Goal: Information Seeking & Learning: Learn about a topic

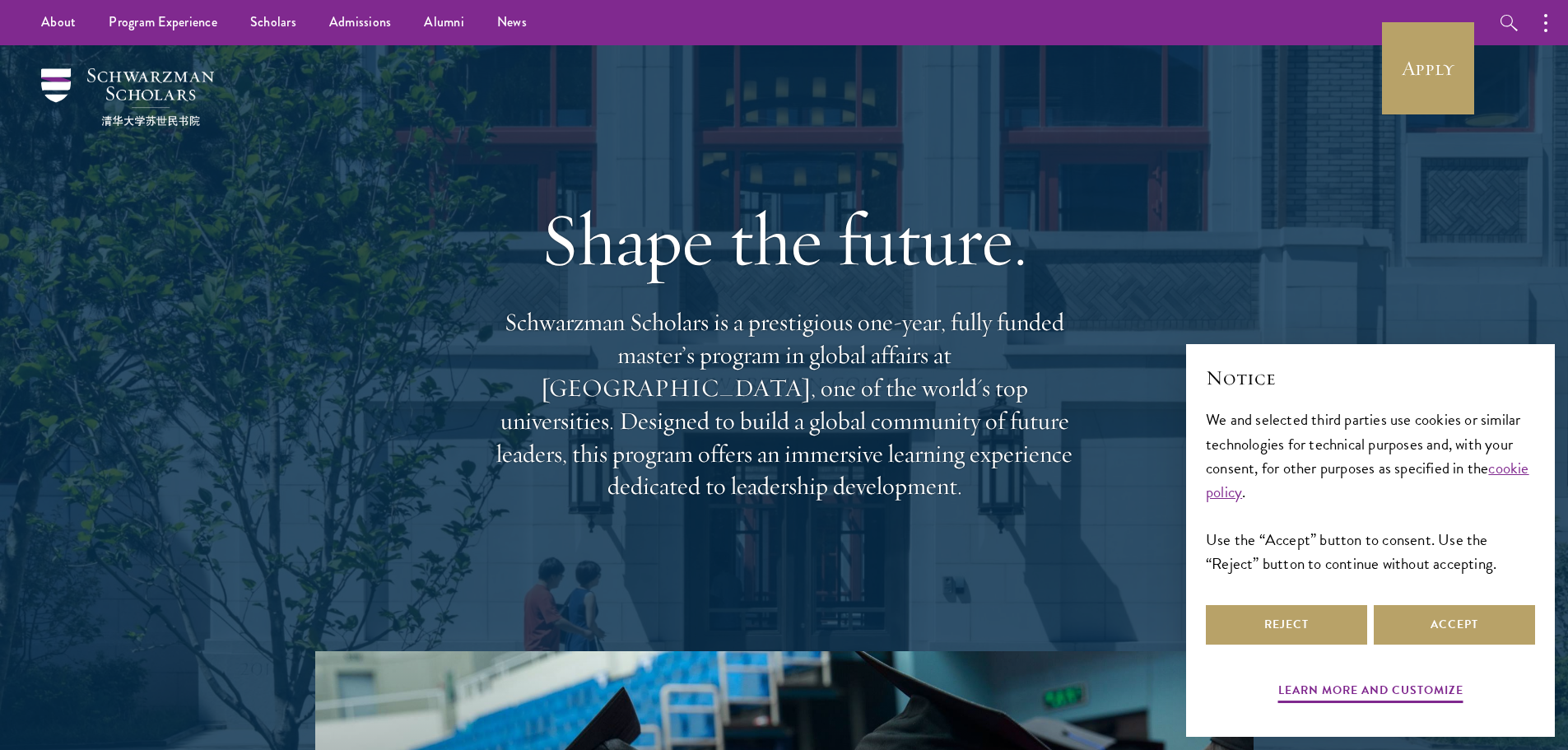
scroll to position [83, 0]
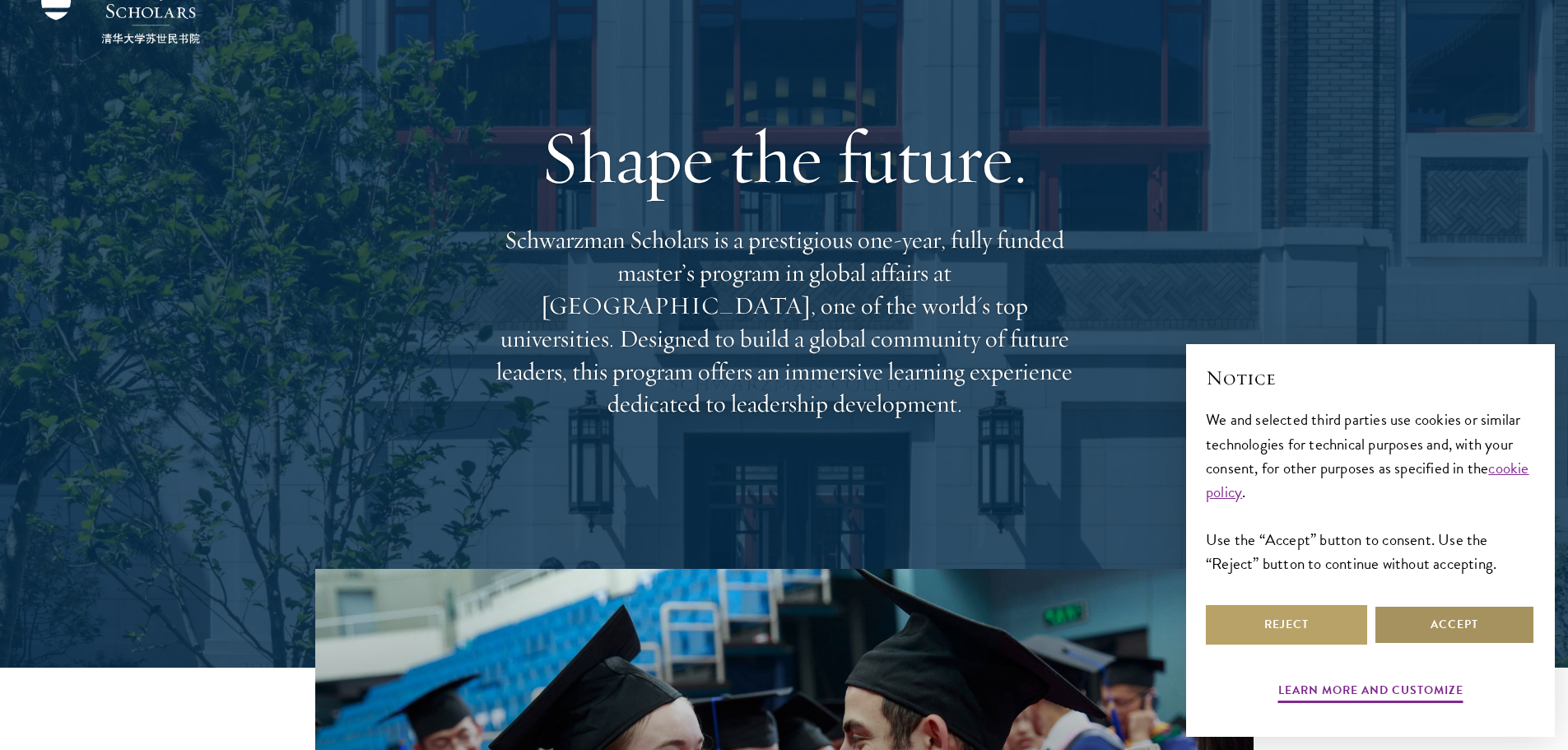
click at [1462, 640] on button "Accept" at bounding box center [1454, 624] width 161 height 39
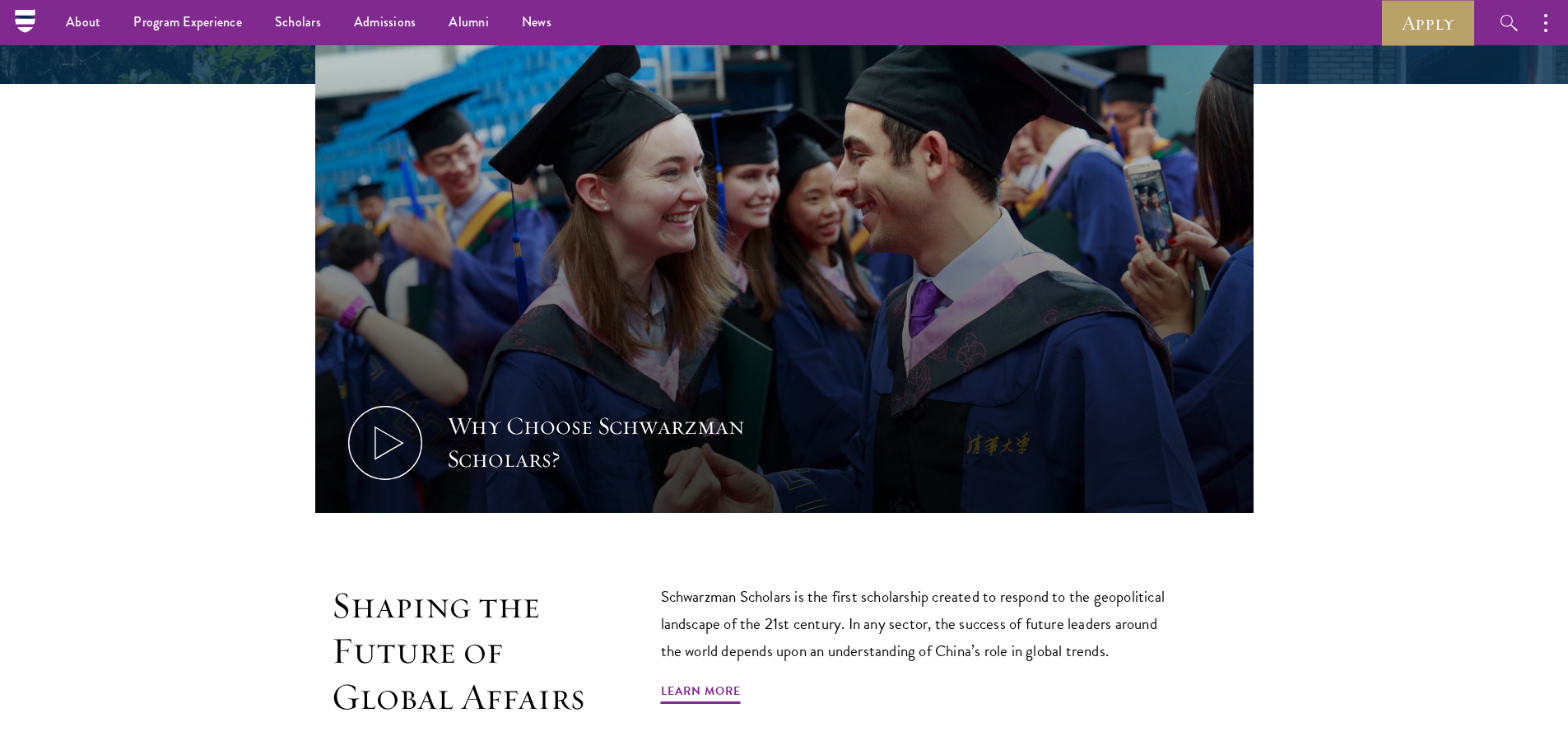
scroll to position [659, 0]
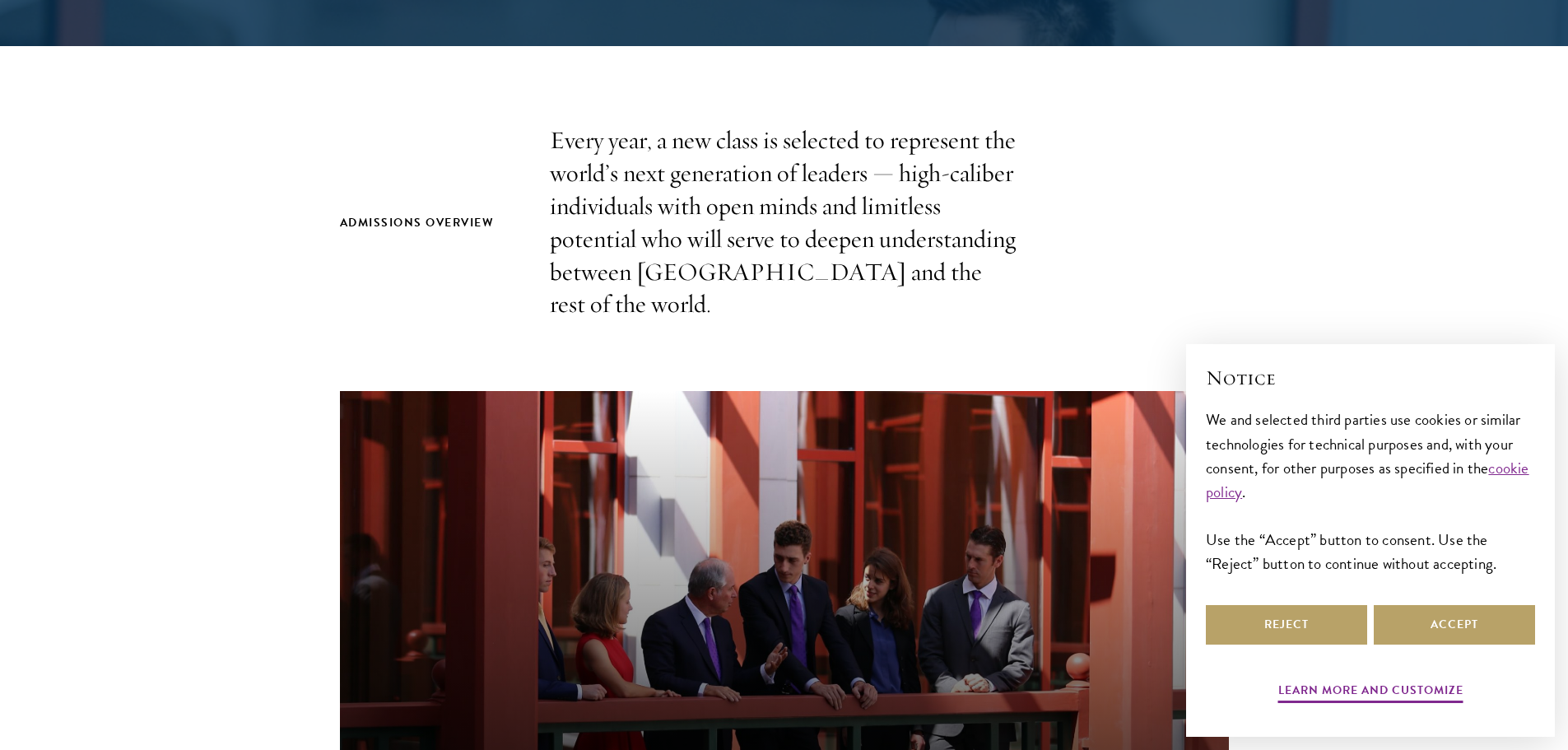
scroll to position [493, 0]
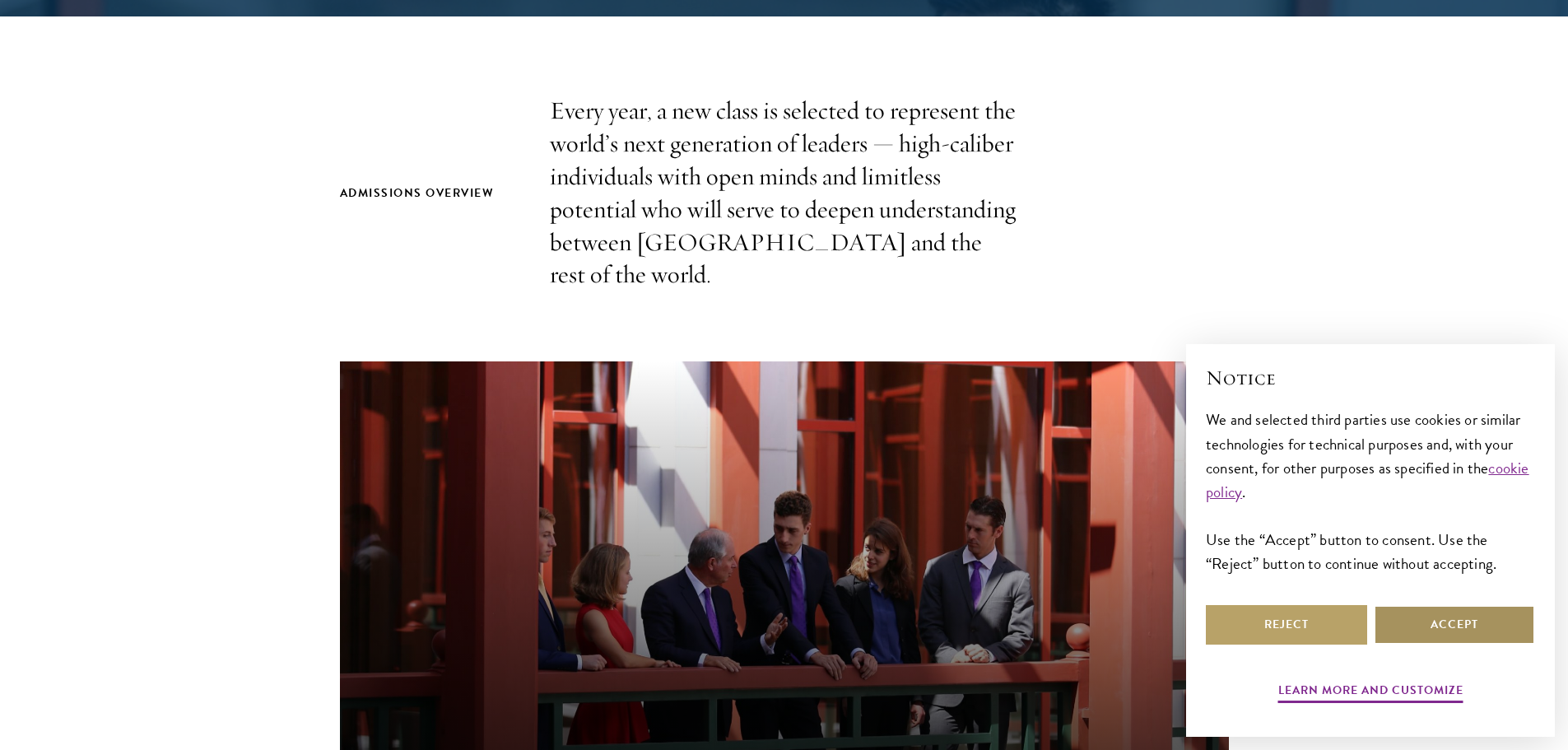
click at [1409, 606] on button "Accept" at bounding box center [1454, 624] width 161 height 39
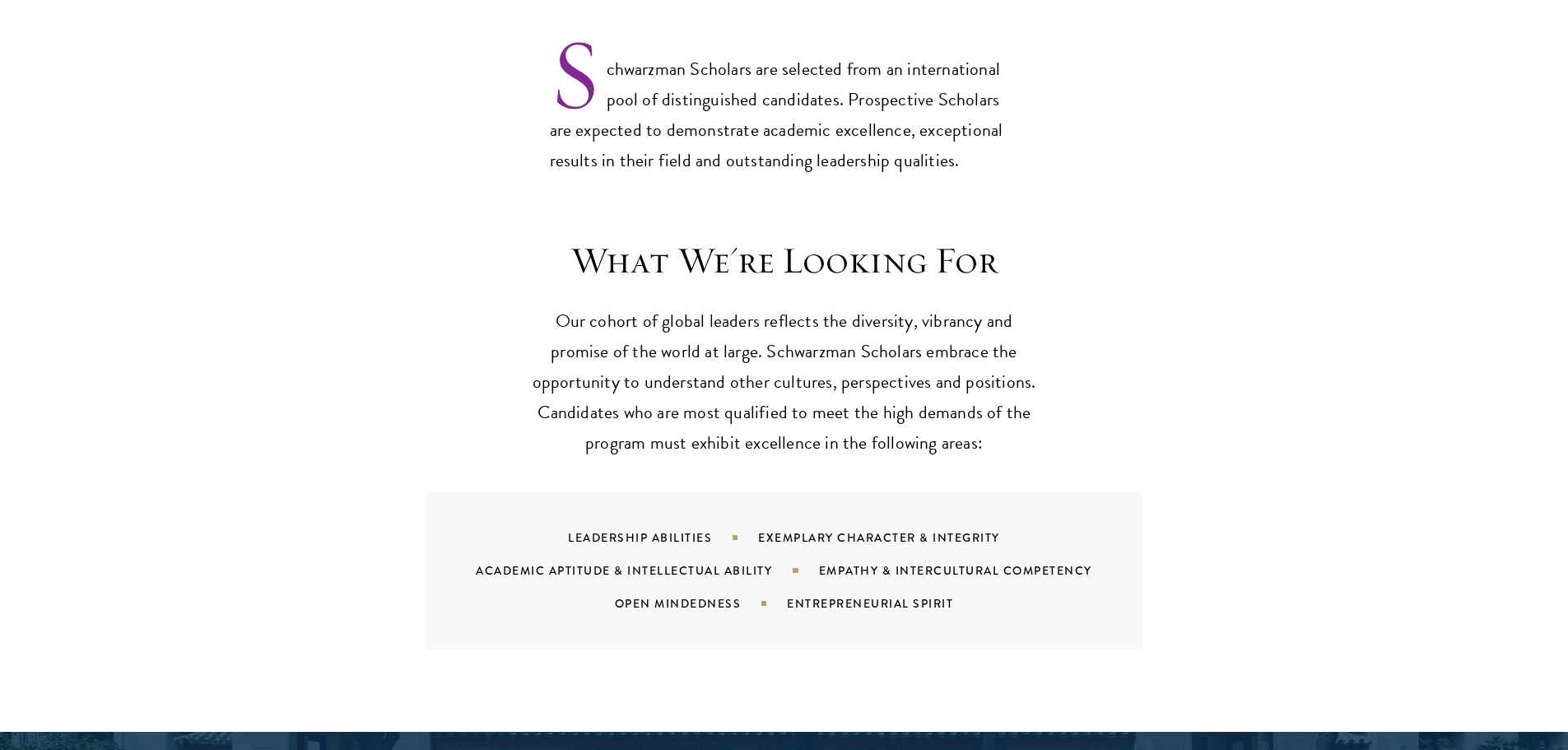
scroll to position [1399, 0]
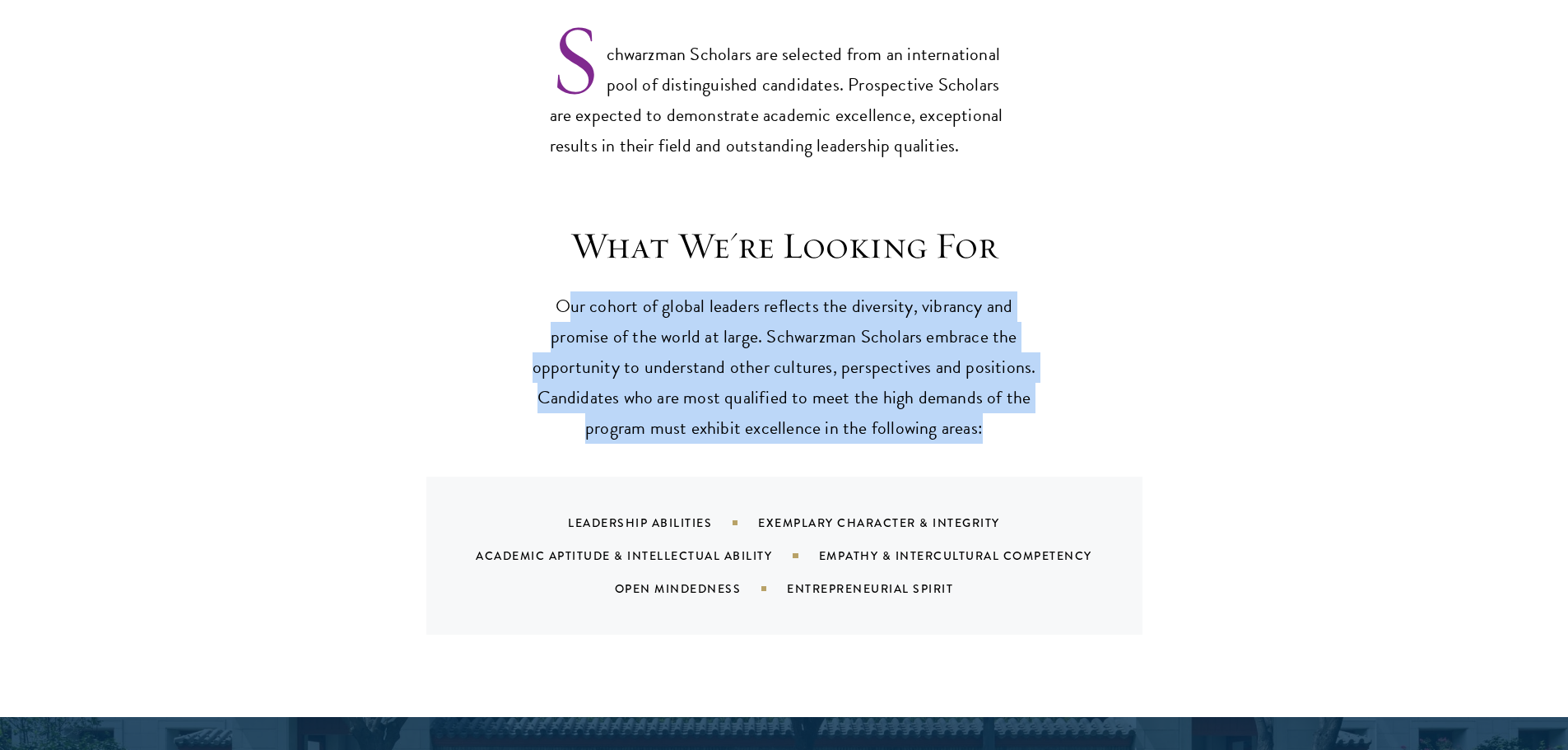
drag, startPoint x: 994, startPoint y: 394, endPoint x: 574, endPoint y: 284, distance: 434.2
click at [574, 291] on p "Our cohort of global leaders reflects the diversity, vibrancy and promise of th…" at bounding box center [784, 367] width 510 height 152
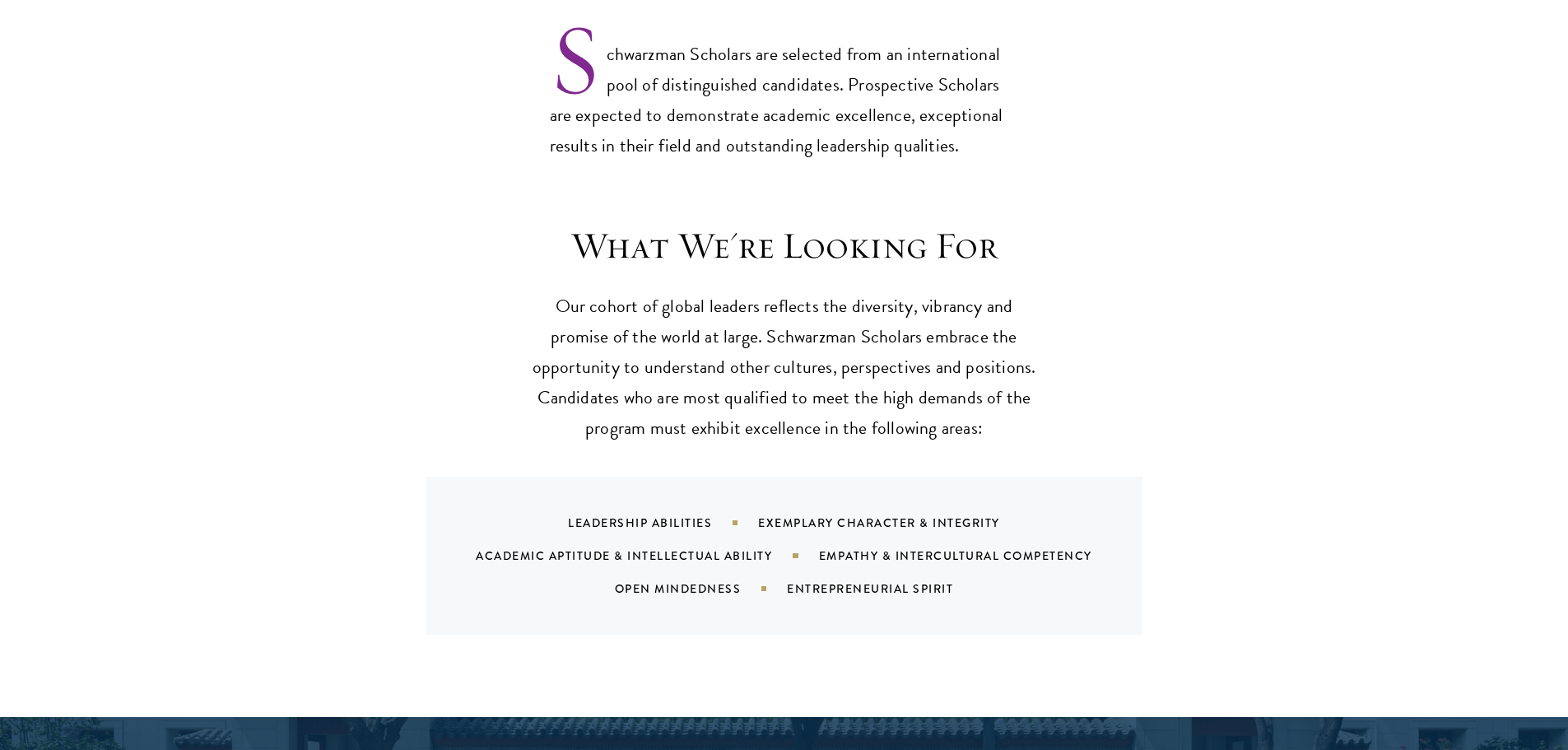
click at [540, 291] on p "Our cohort of global leaders reflects the diversity, vibrancy and promise of th…" at bounding box center [784, 367] width 510 height 152
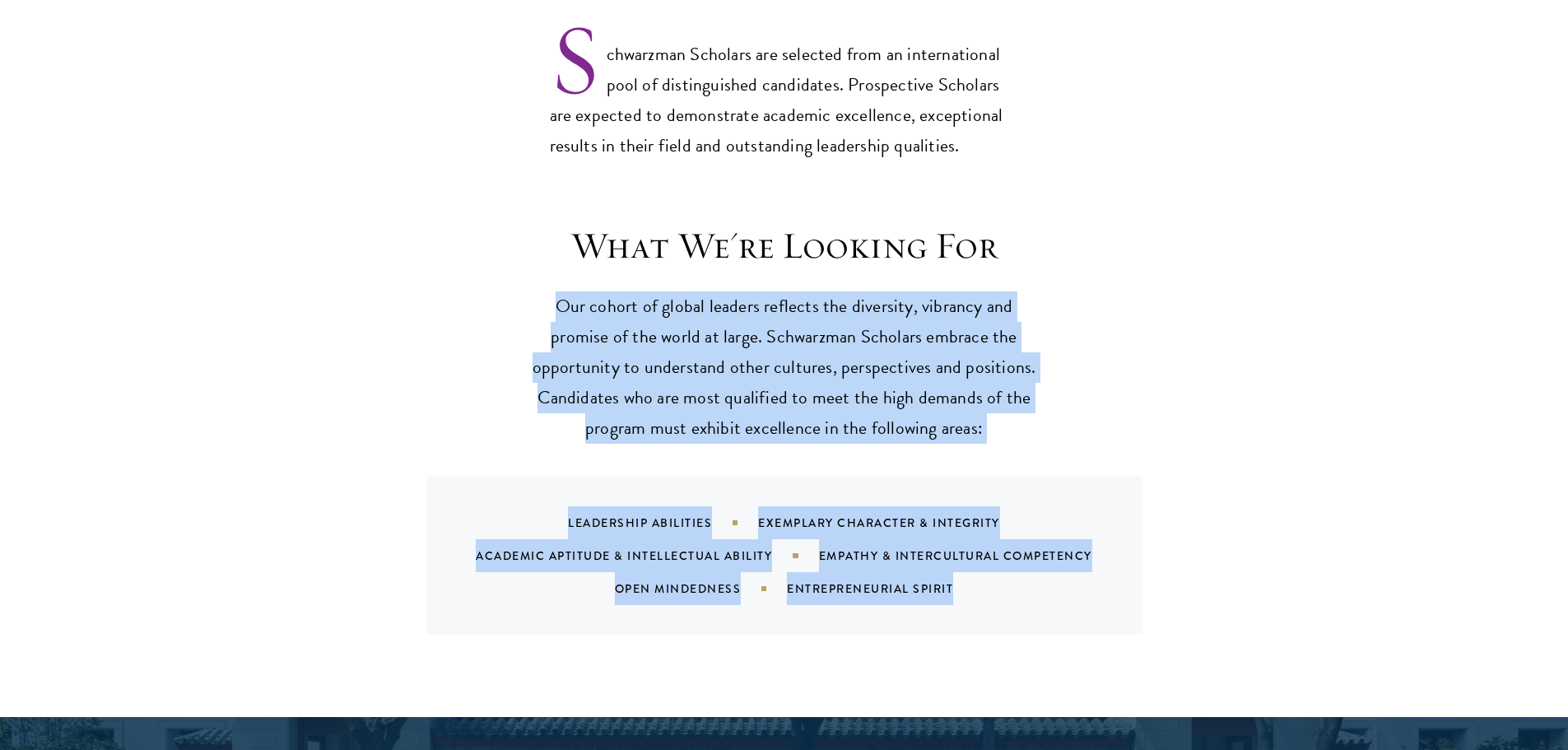
drag, startPoint x: 540, startPoint y: 261, endPoint x: 982, endPoint y: 559, distance: 533.1
click at [982, 559] on div "What We're Looking For Our cohort of global leaders reflects the diversity, vib…" at bounding box center [784, 429] width 889 height 412
copy main "Our cohort of global leaders reflects the diversity, vibrancy and promise of th…"
click at [957, 239] on header "What We're Looking For Our cohort of global leaders reflects the diversity, vib…" at bounding box center [784, 333] width 510 height 220
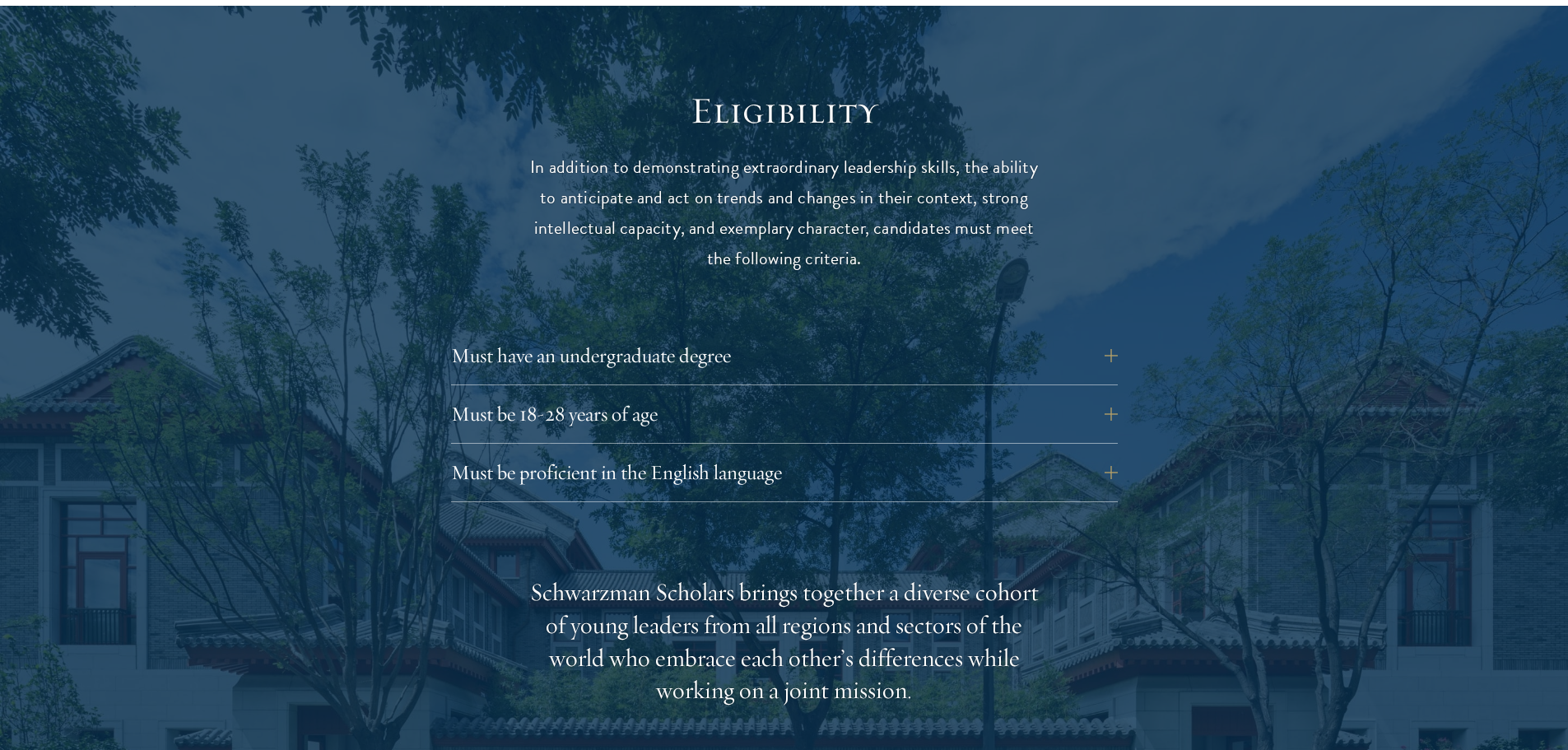
scroll to position [2139, 0]
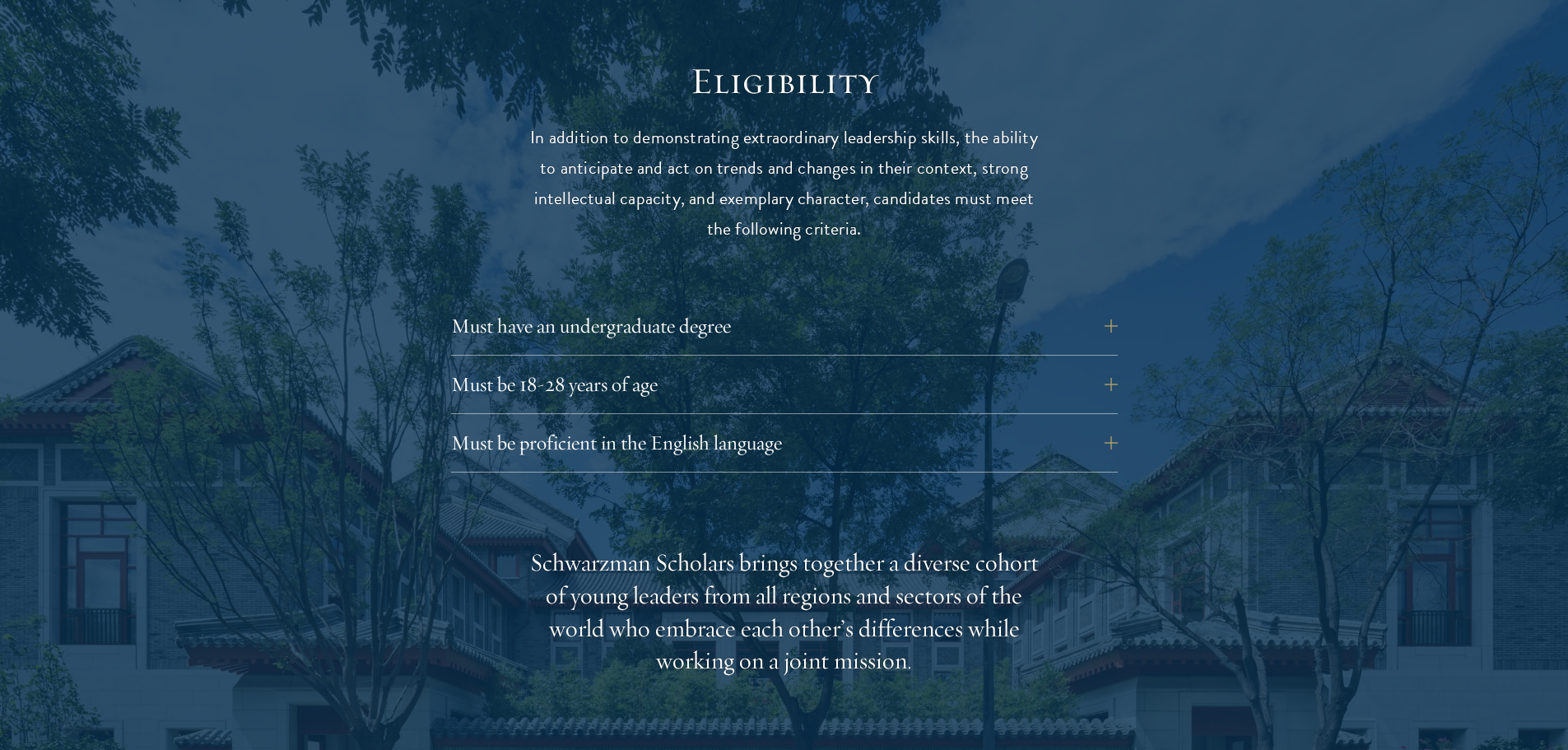
click at [1131, 296] on div "Eligibility In addition to demonstrating extraordinary leadership skills, the a…" at bounding box center [784, 654] width 889 height 1191
click at [1115, 306] on button "Must have an undergraduate degree" at bounding box center [796, 325] width 667 height 39
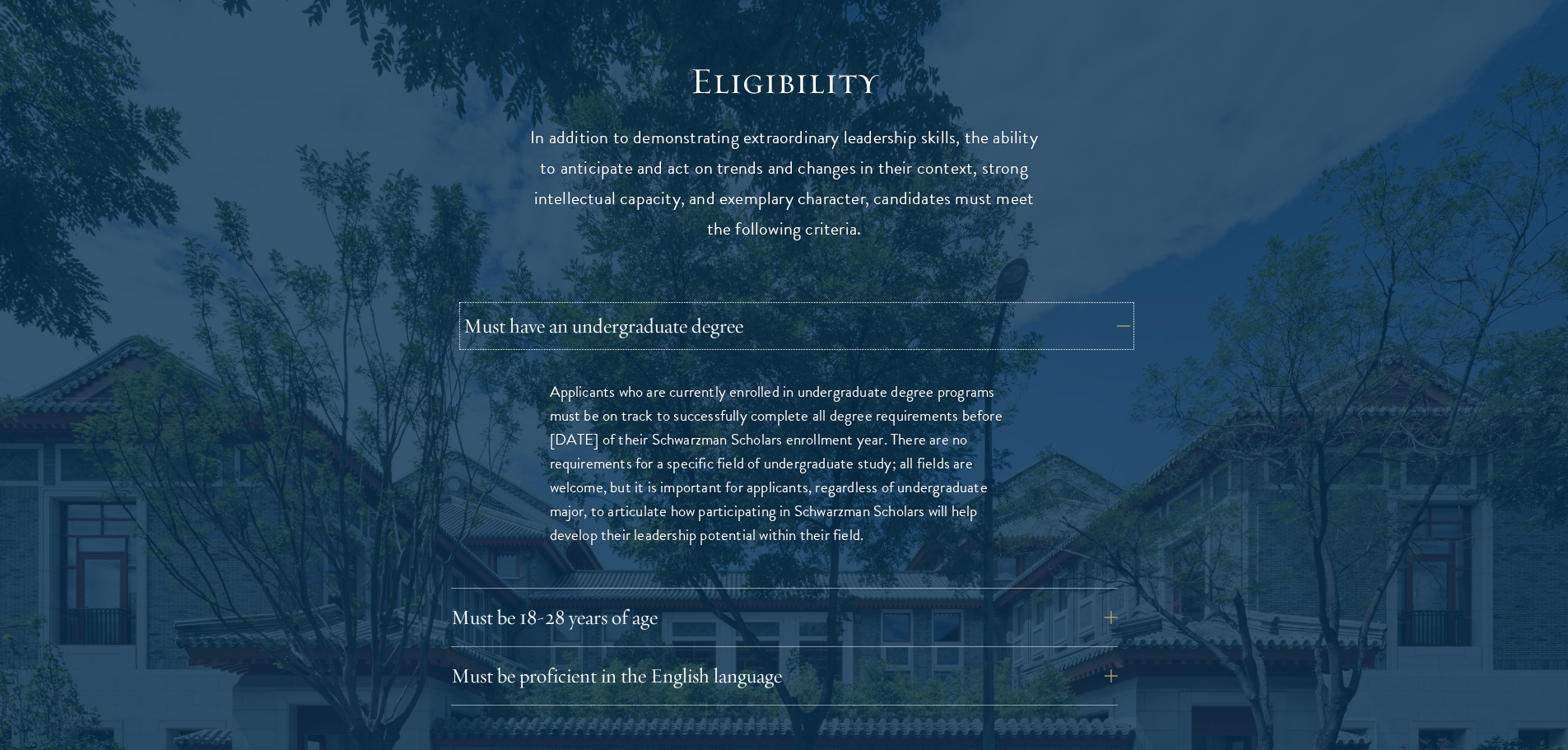
click at [1117, 306] on button "Must have an undergraduate degree" at bounding box center [796, 325] width 667 height 39
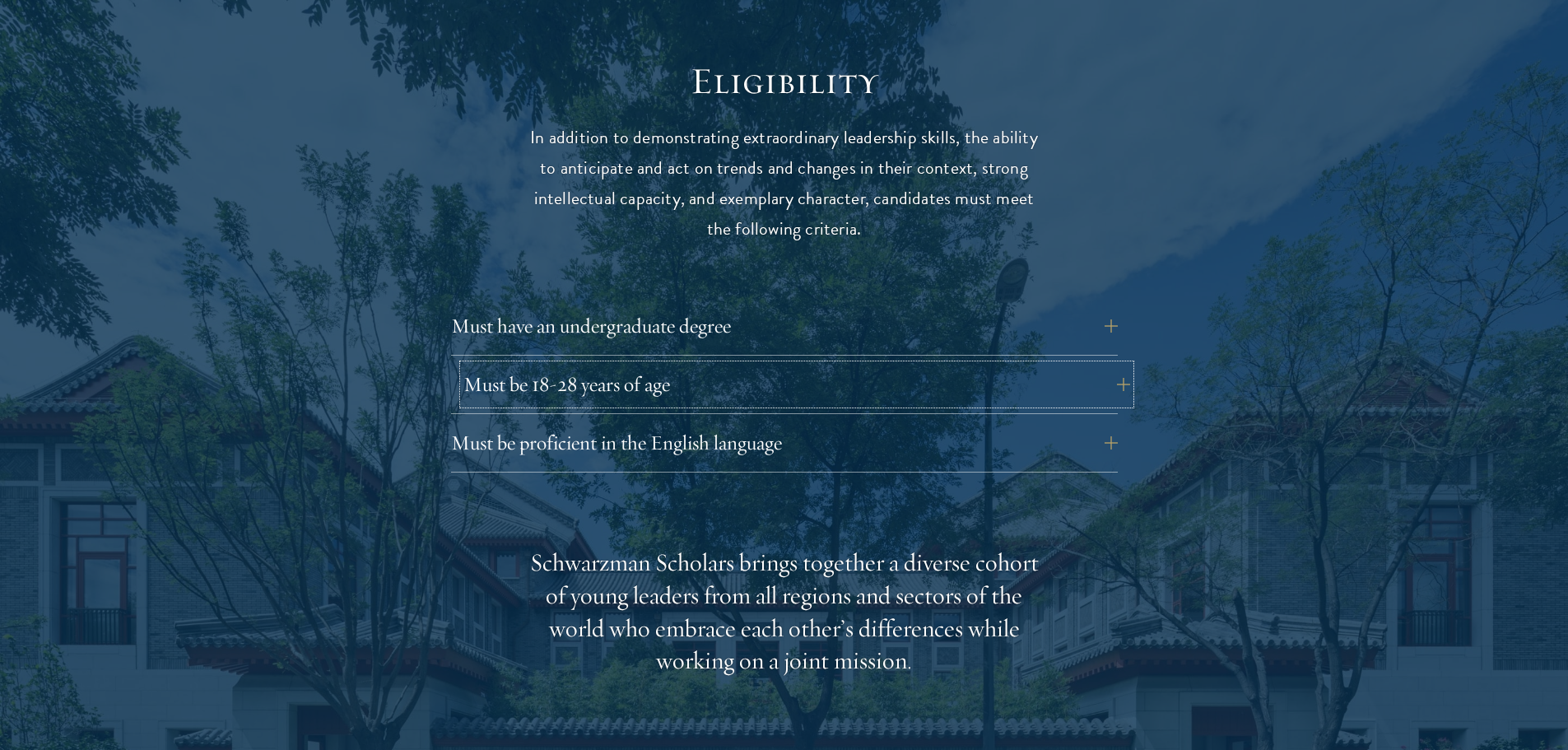
click at [875, 365] on button "Must be 18-28 years of age" at bounding box center [796, 384] width 667 height 39
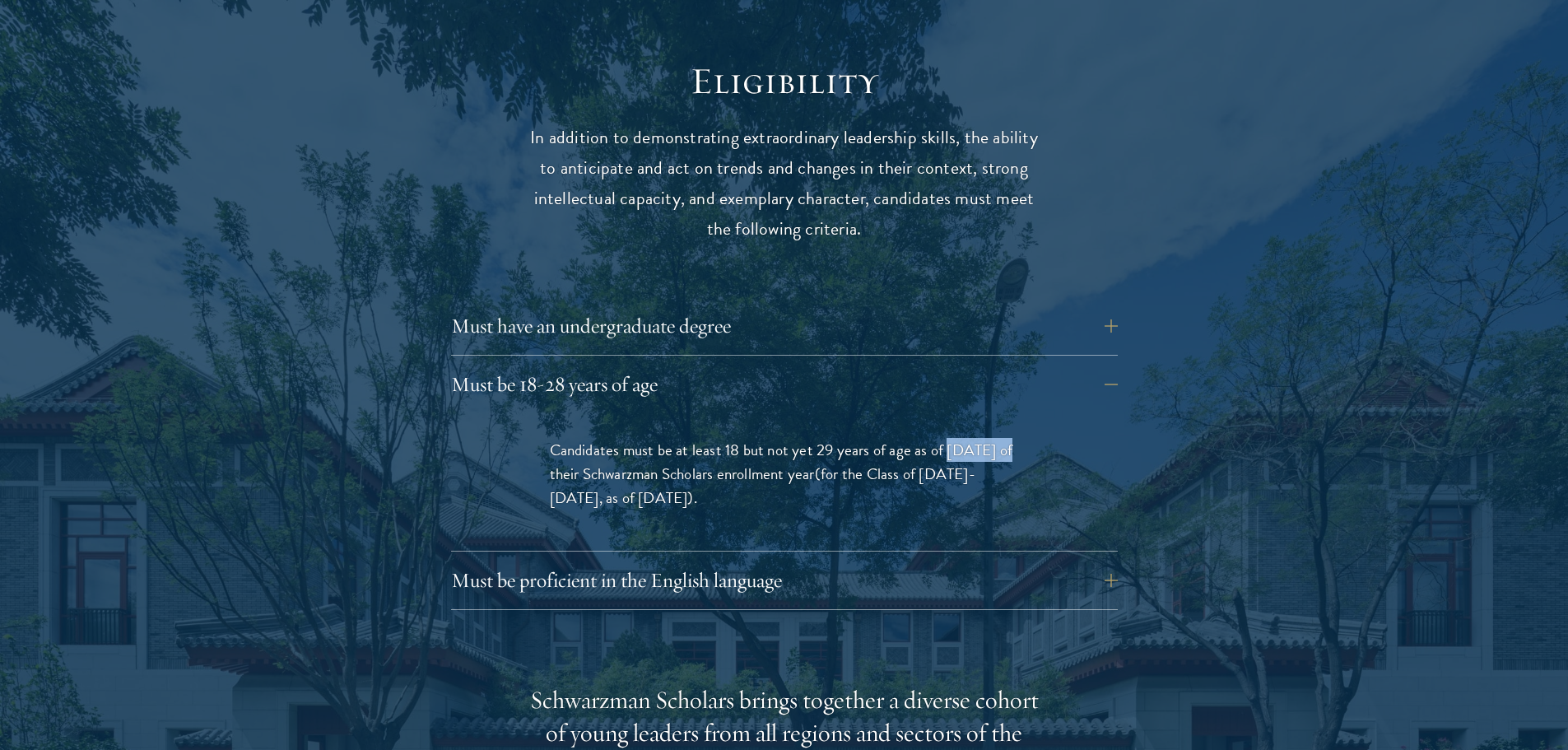
drag, startPoint x: 949, startPoint y: 420, endPoint x: 1003, endPoint y: 422, distance: 54.0
click at [1003, 437] on p "Candidates must be at least 18 but not yet 29 years of age as of [DATE] of thei…" at bounding box center [784, 473] width 469 height 72
drag, startPoint x: 957, startPoint y: 435, endPoint x: 955, endPoint y: 445, distance: 10.2
click at [955, 462] on span "(for the Class of [DATE]-[DATE], as of [DATE])" at bounding box center [762, 486] width 426 height 48
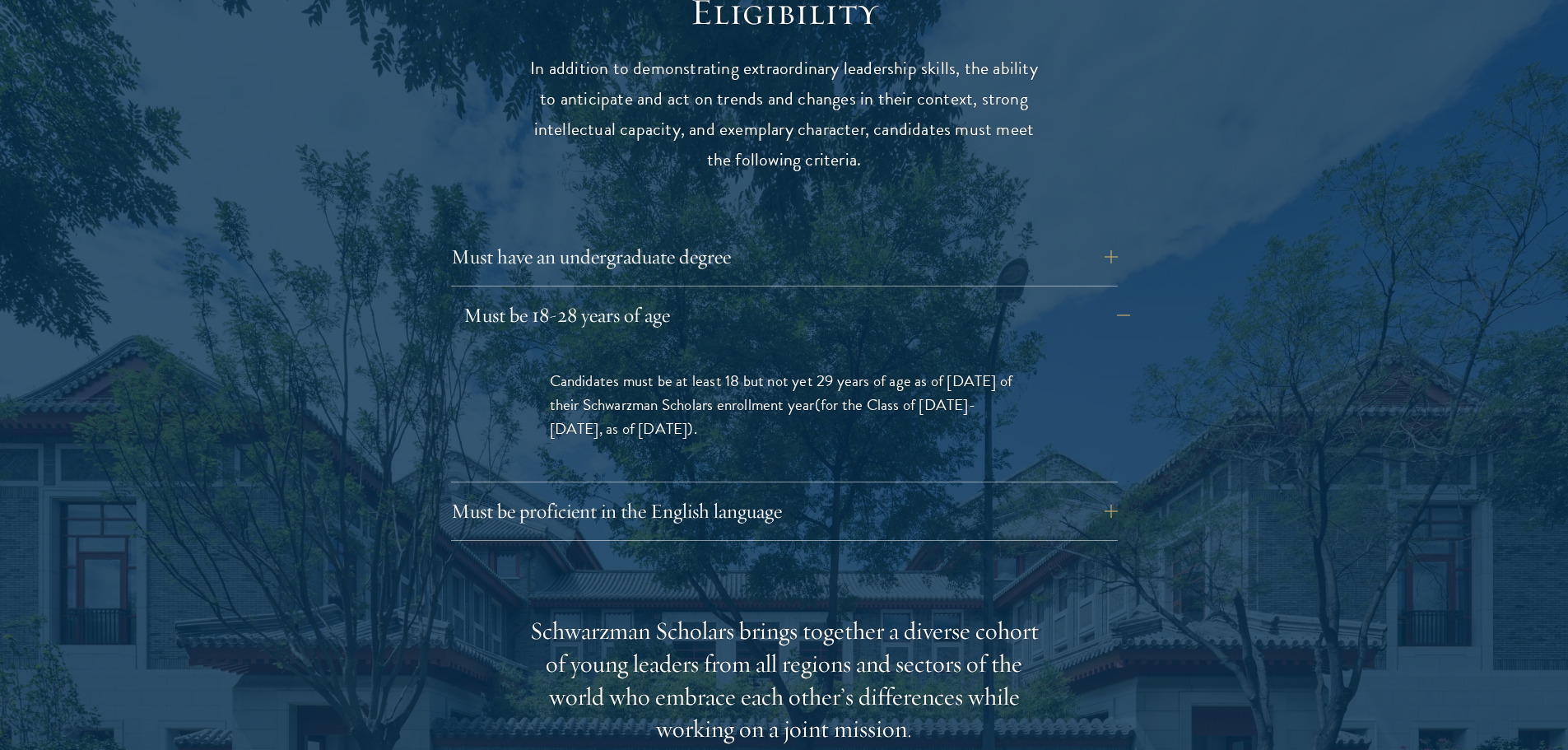
scroll to position [2304, 0]
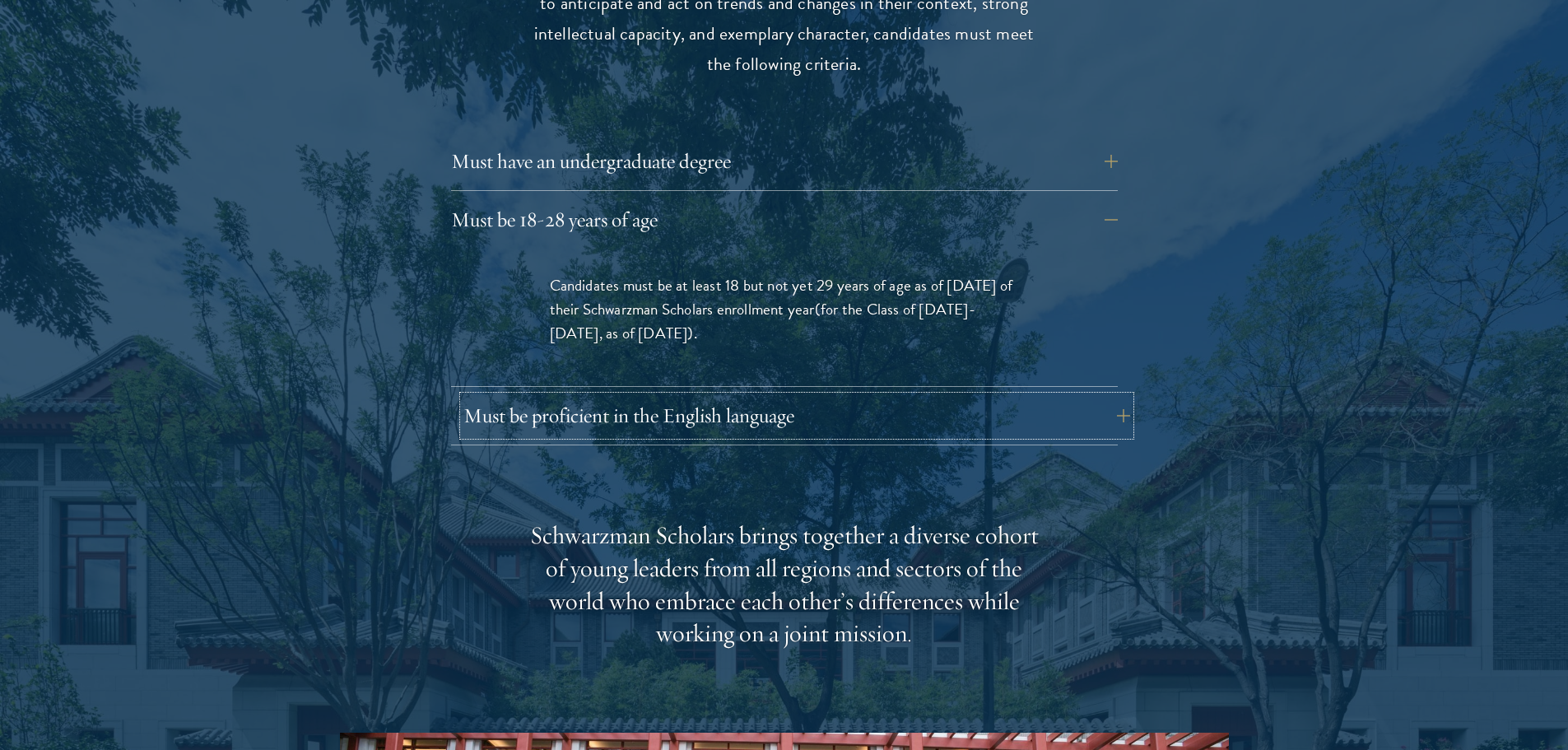
click at [941, 396] on button "Must be proficient in the English language" at bounding box center [796, 416] width 667 height 39
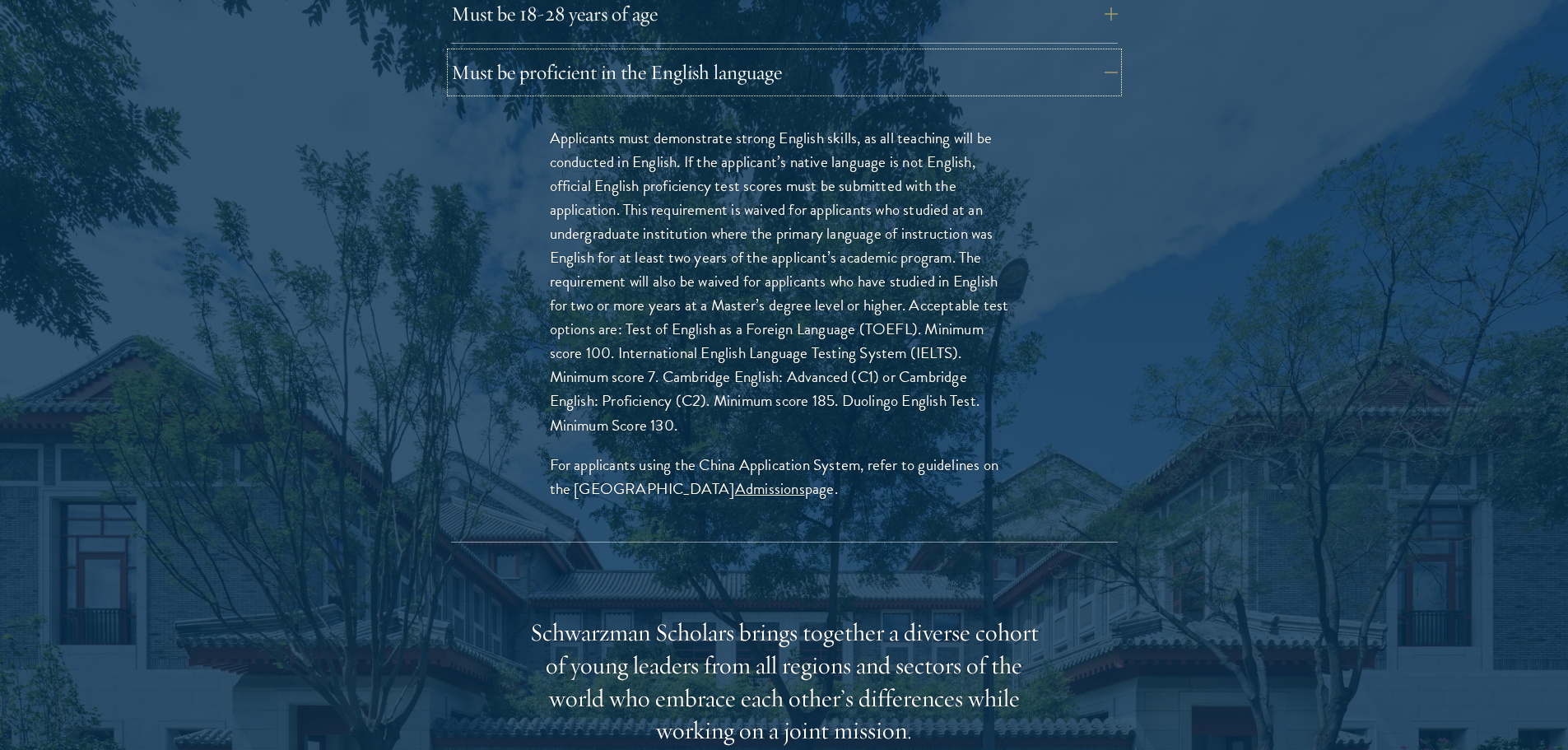
scroll to position [2551, 0]
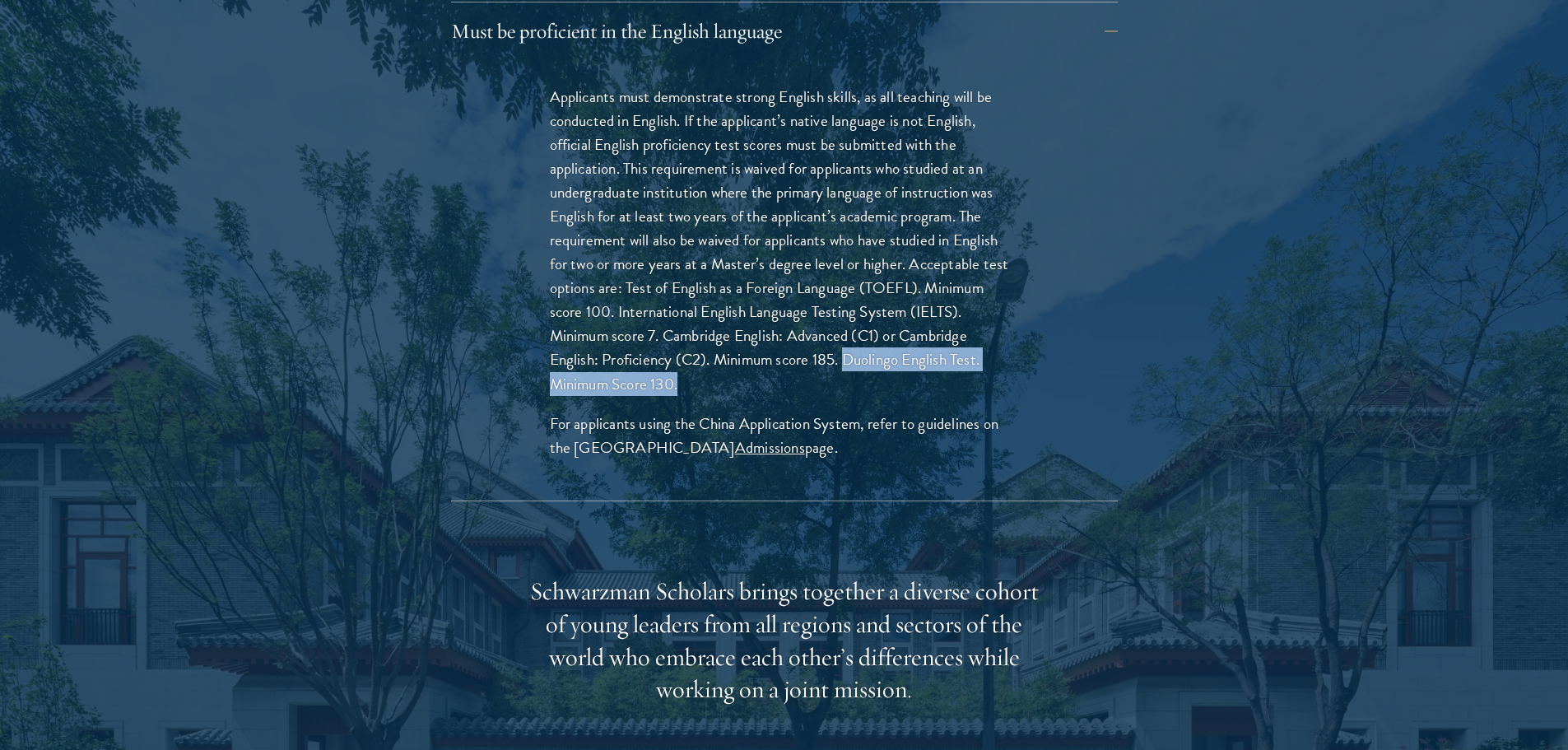
drag, startPoint x: 847, startPoint y: 327, endPoint x: 860, endPoint y: 353, distance: 29.1
click at [860, 353] on p "Applicants must demonstrate strong English skills, as all teaching will be cond…" at bounding box center [784, 240] width 469 height 311
copy p "Duolingo English Test. Minimum Score 130."
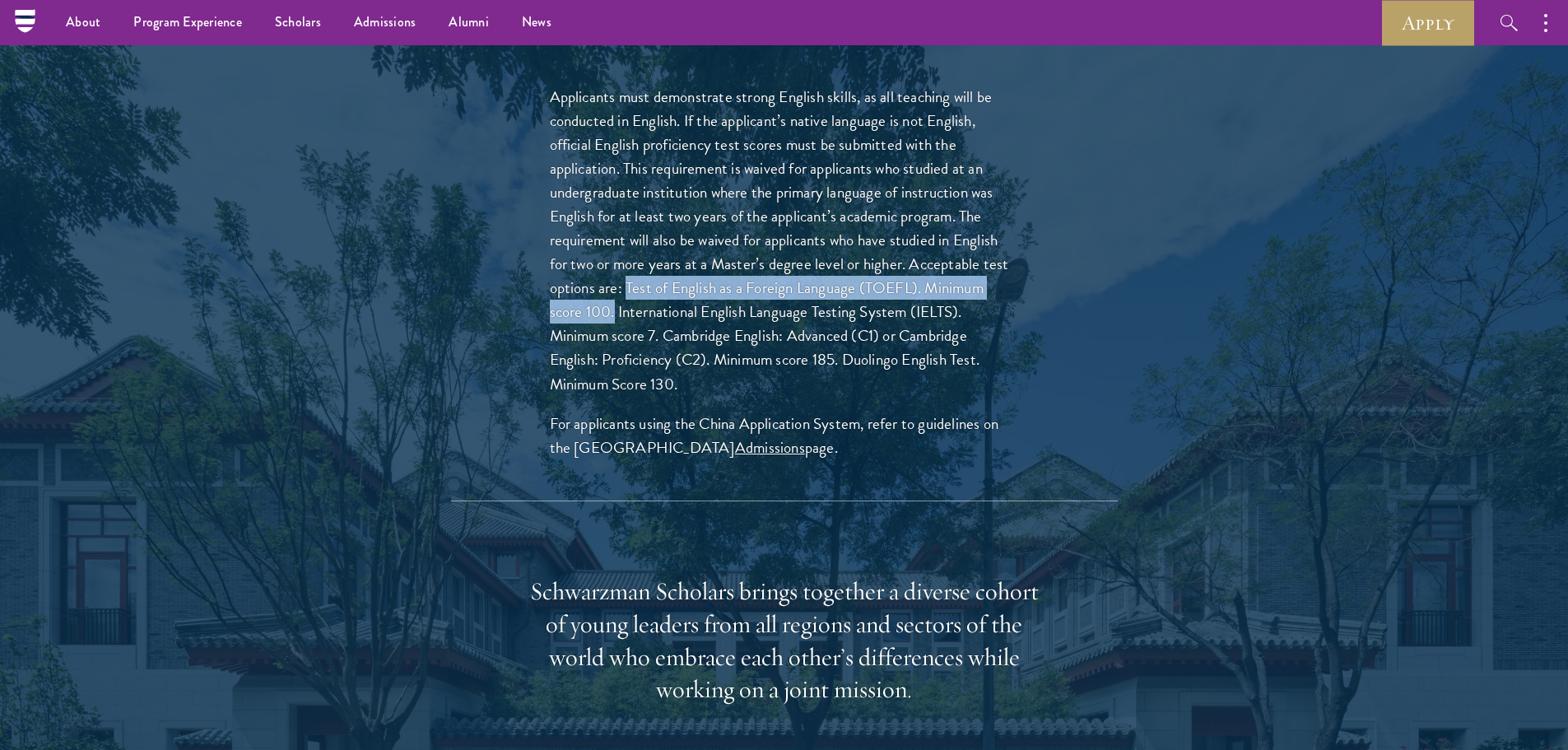
drag, startPoint x: 629, startPoint y: 254, endPoint x: 616, endPoint y: 277, distance: 26.4
click at [616, 277] on p "Applicants must demonstrate strong English skills, as all teaching will be cond…" at bounding box center [784, 240] width 469 height 311
copy p "Test of English as a Foreign Language (TOEFL). Minimum score 100."
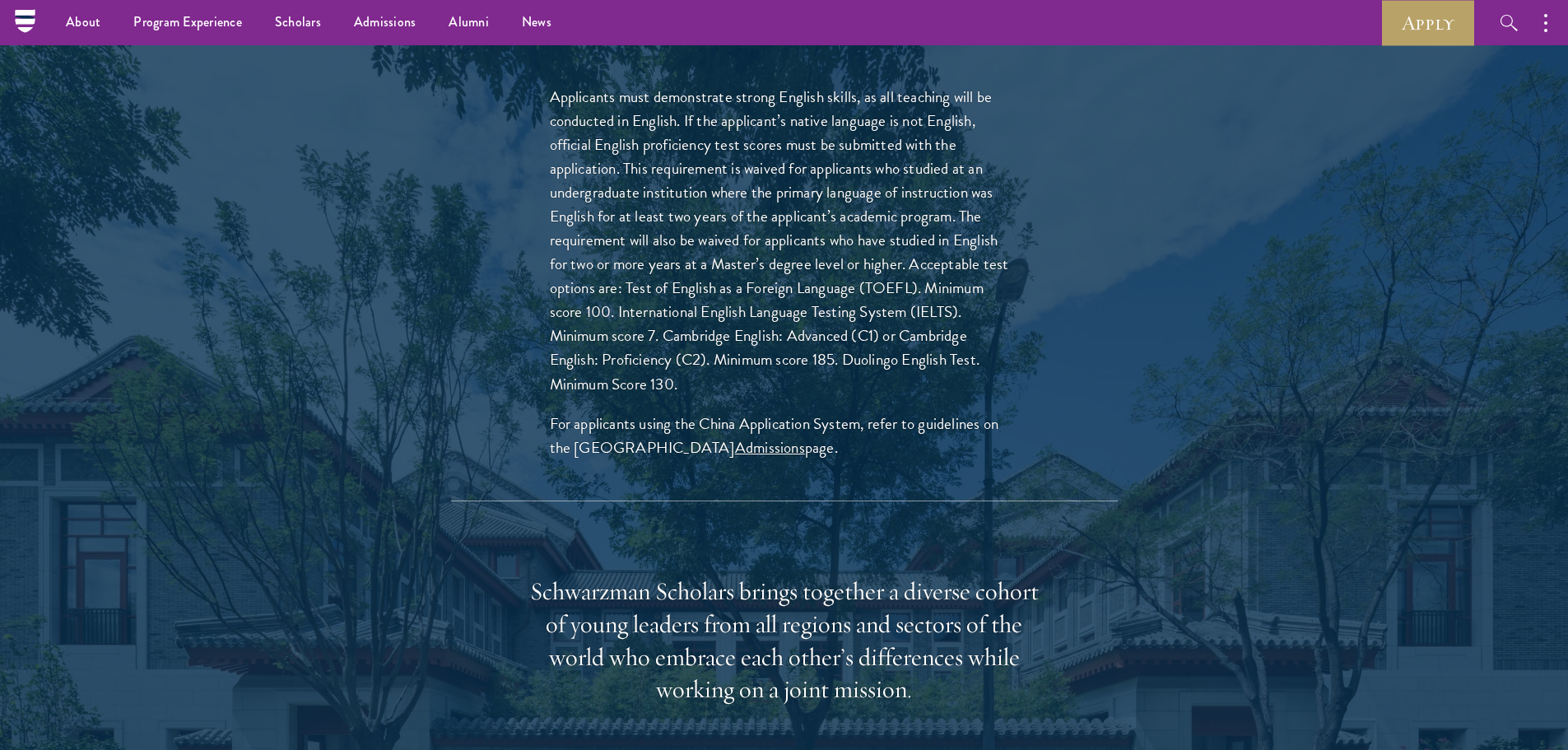
click at [1190, 231] on div "Eligibility In addition to demonstrating extraordinary leadership skills, the a…" at bounding box center [784, 463] width 889 height 1632
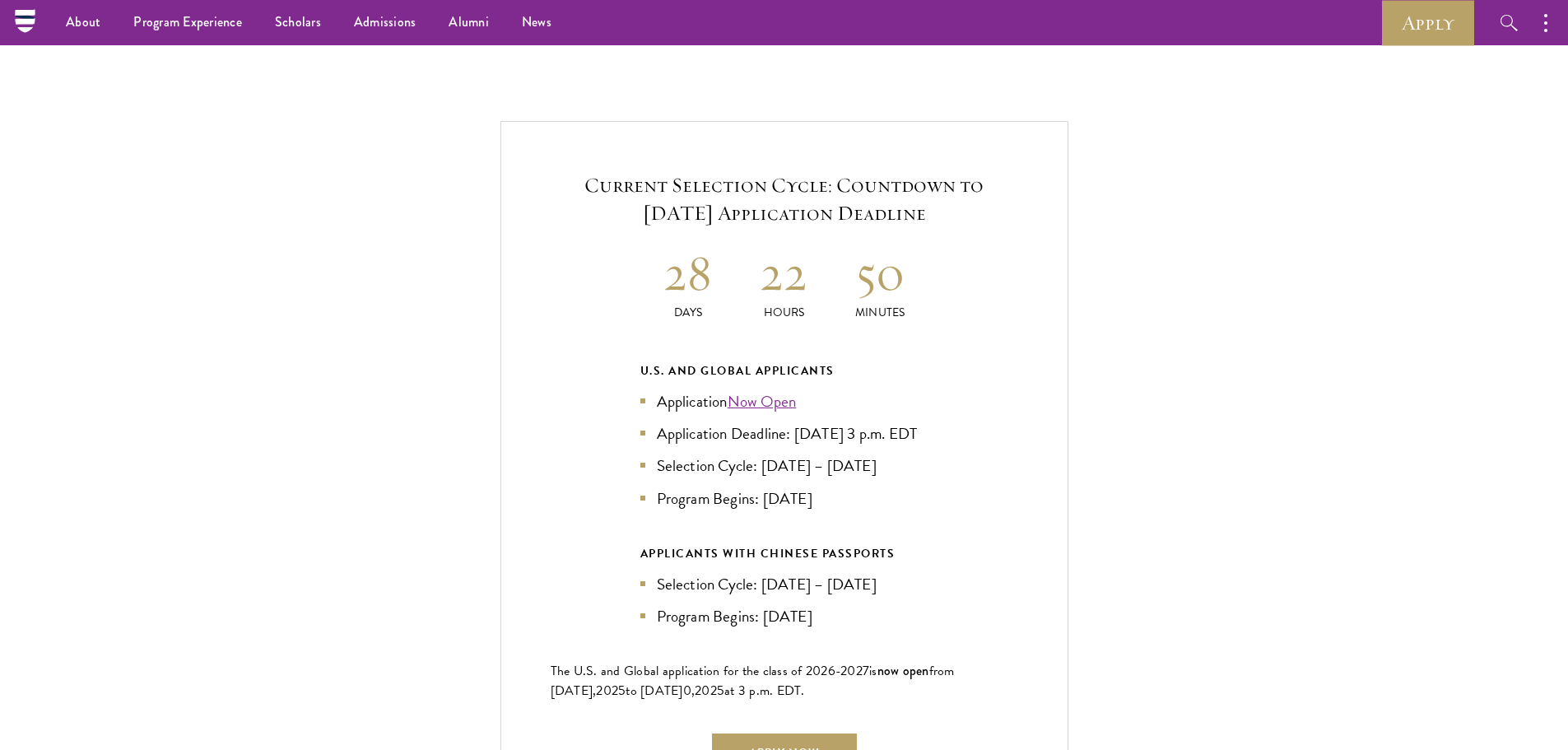
scroll to position [3867, 0]
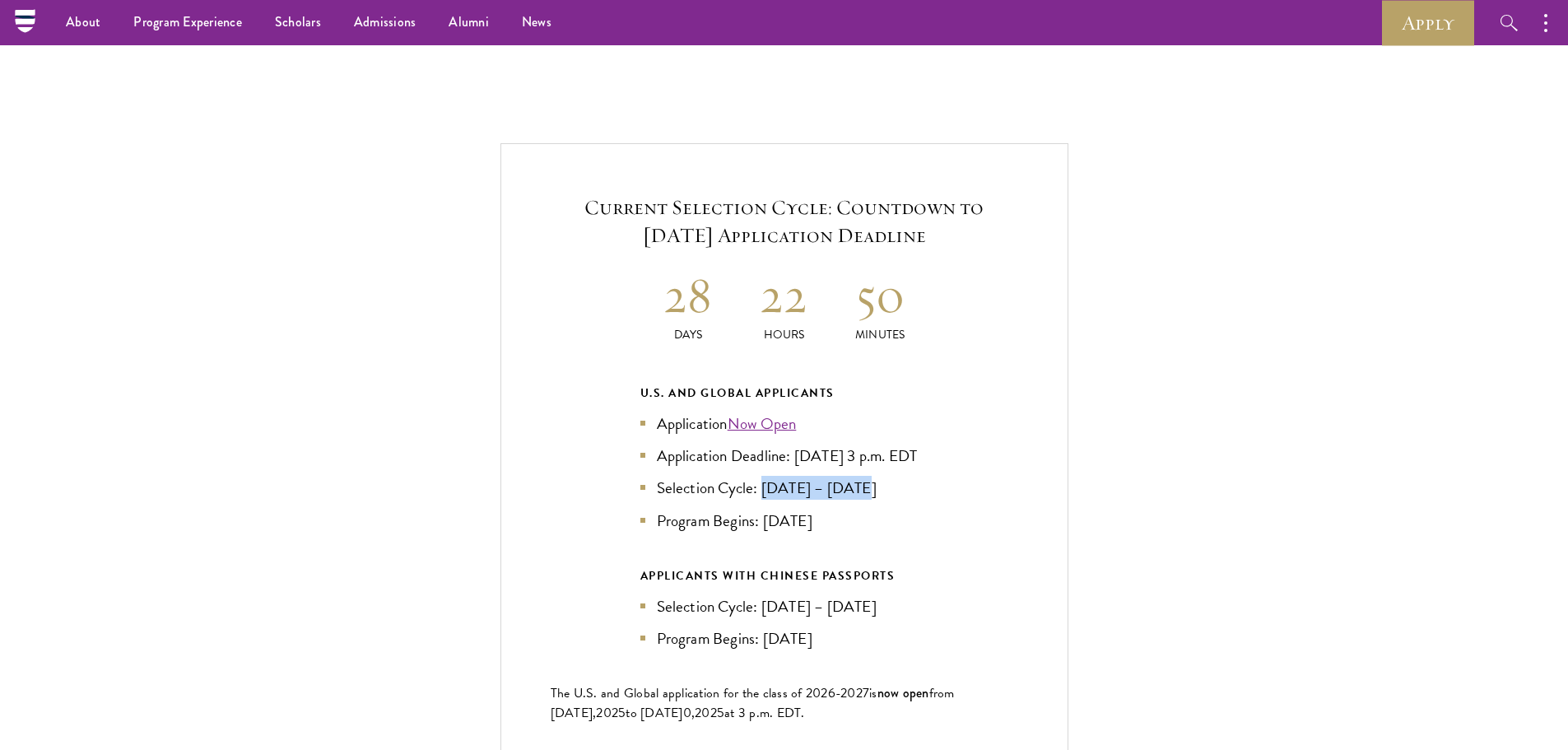
drag, startPoint x: 760, startPoint y: 478, endPoint x: 866, endPoint y: 482, distance: 106.1
click at [866, 482] on li "Selection Cycle: [DATE] – [DATE]" at bounding box center [784, 488] width 288 height 24
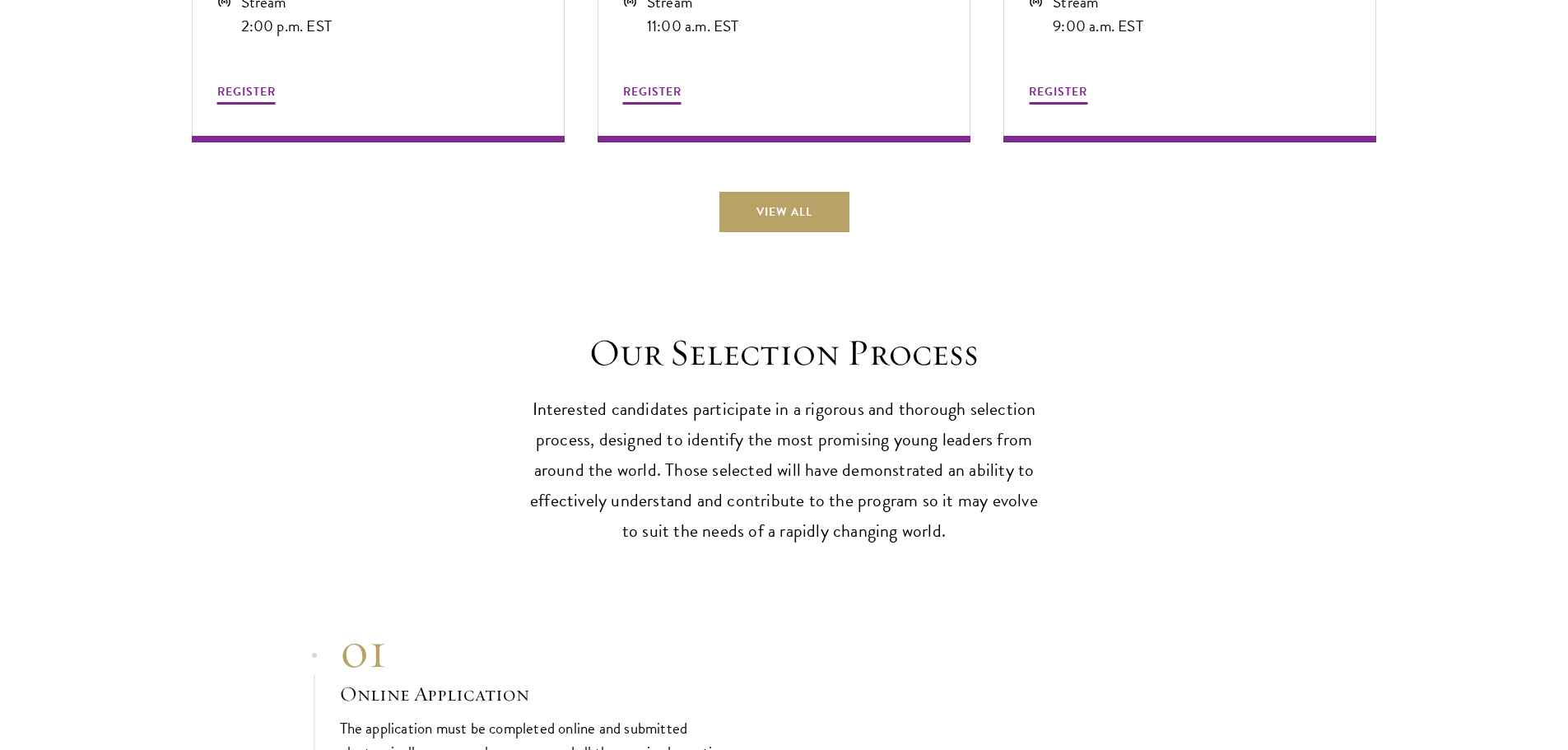
scroll to position [5266, 0]
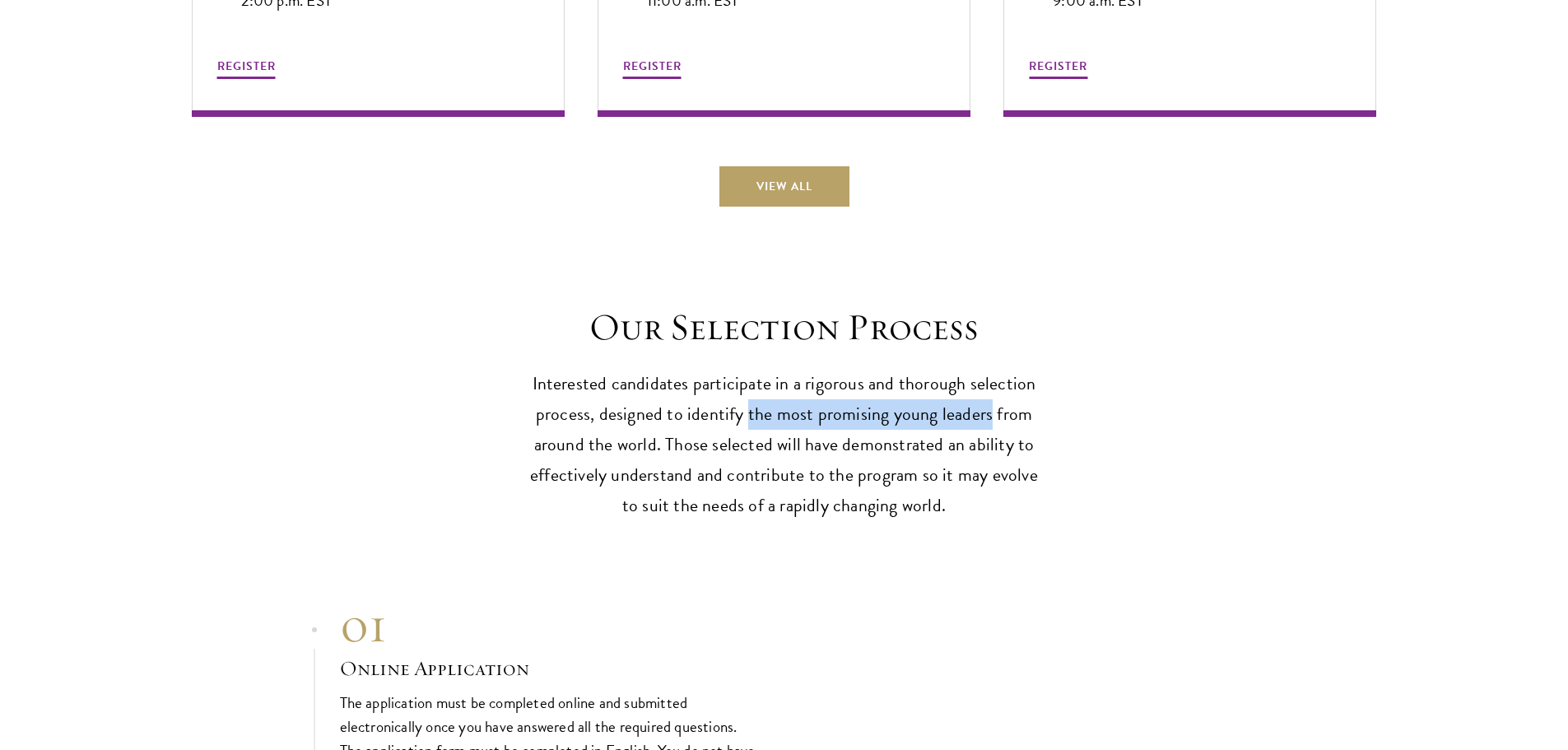
drag, startPoint x: 747, startPoint y: 405, endPoint x: 988, endPoint y: 408, distance: 241.0
click at [988, 408] on p "Interested candidates participate in a rigorous and thorough selection process,…" at bounding box center [784, 444] width 510 height 152
copy p "the most promising young leaders"
click at [945, 505] on p "Interested candidates participate in a rigorous and thorough selection process,…" at bounding box center [784, 444] width 510 height 152
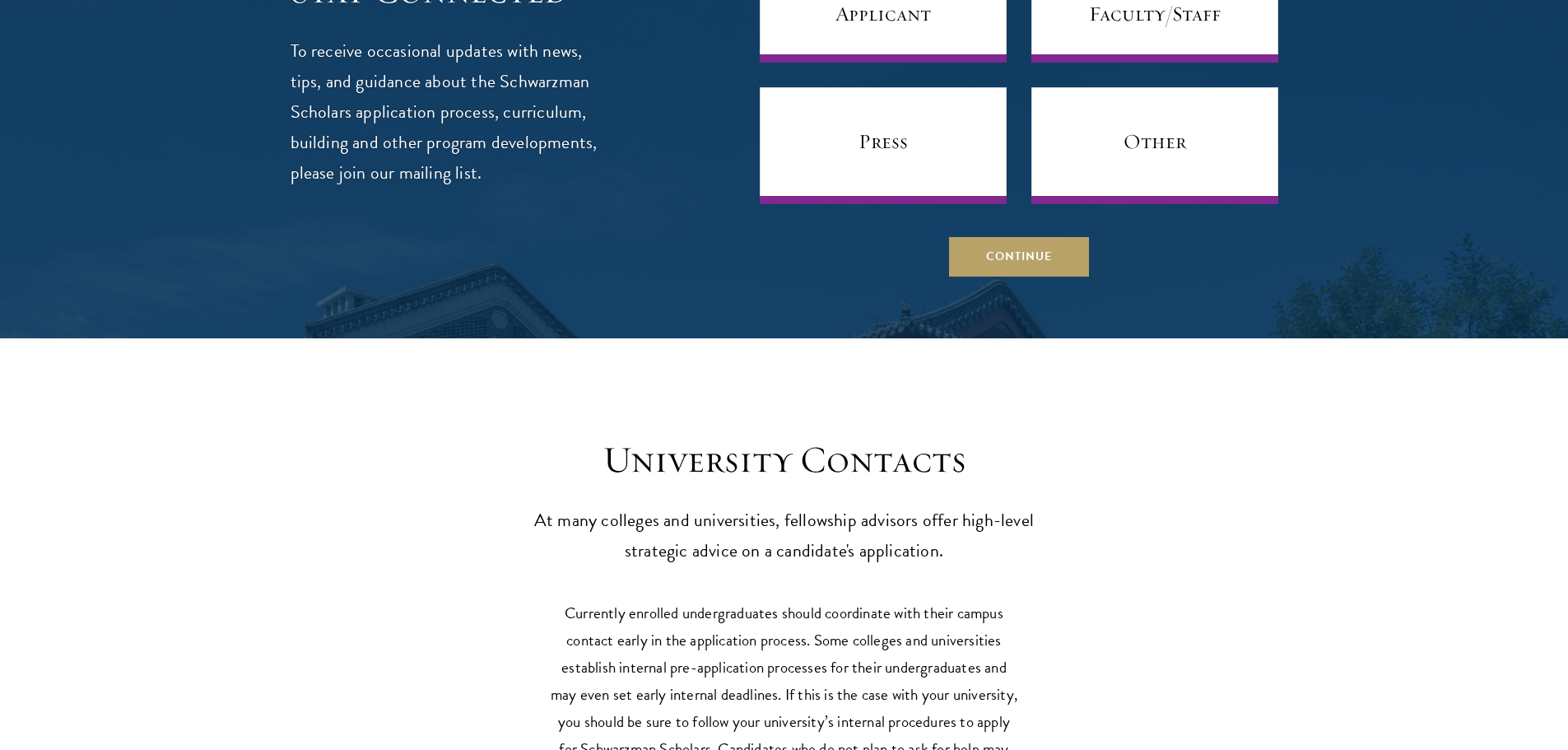
scroll to position [7751, 0]
